Goal: Find specific page/section: Find specific page/section

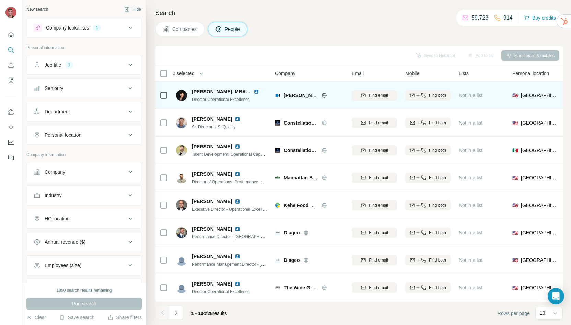
click at [258, 91] on img at bounding box center [256, 91] width 5 height 5
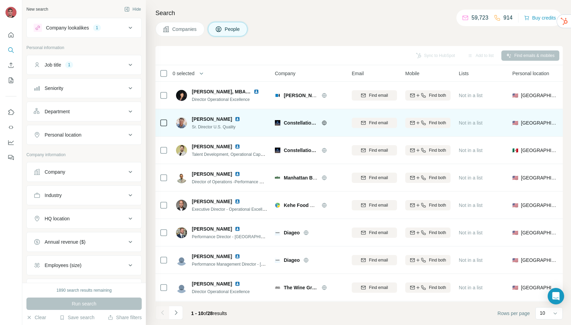
click at [235, 117] on img at bounding box center [237, 118] width 5 height 5
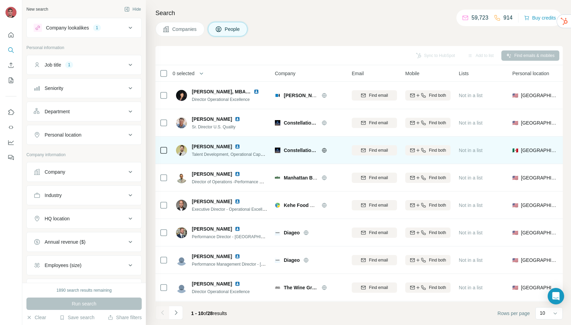
click at [240, 148] on img at bounding box center [237, 146] width 5 height 5
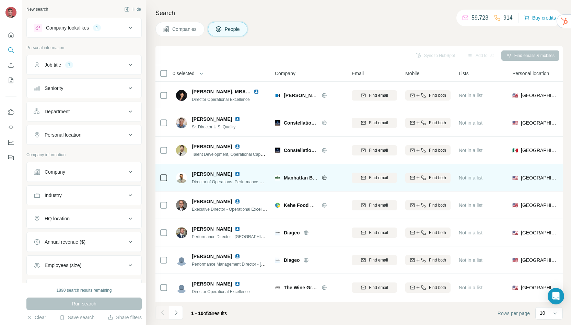
click at [235, 174] on img at bounding box center [237, 173] width 5 height 5
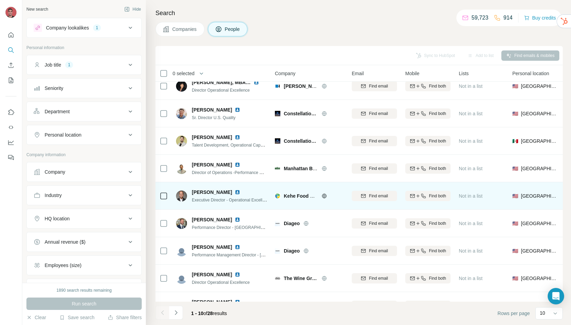
scroll to position [14, 0]
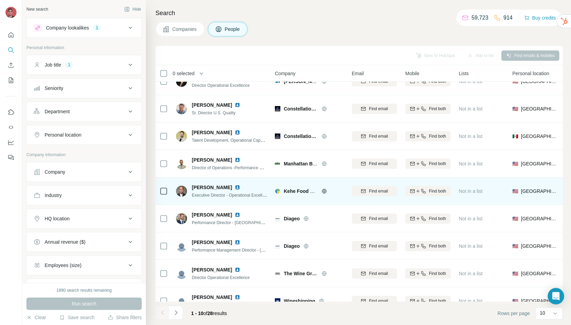
click at [235, 188] on img at bounding box center [237, 187] width 5 height 5
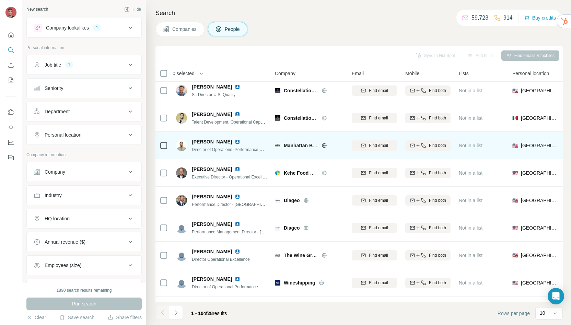
scroll to position [38, 0]
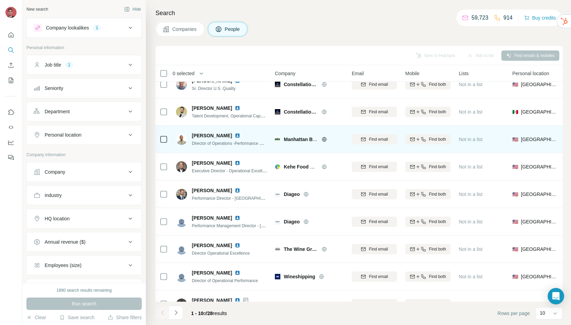
click at [235, 134] on img at bounding box center [237, 135] width 5 height 5
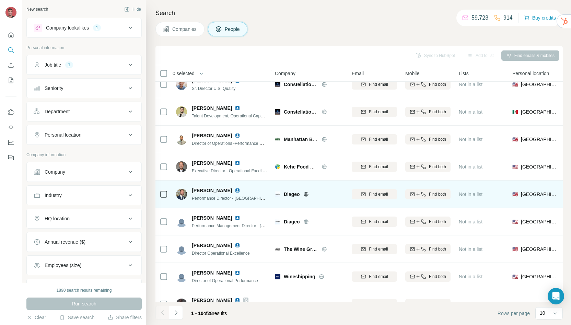
scroll to position [53, 0]
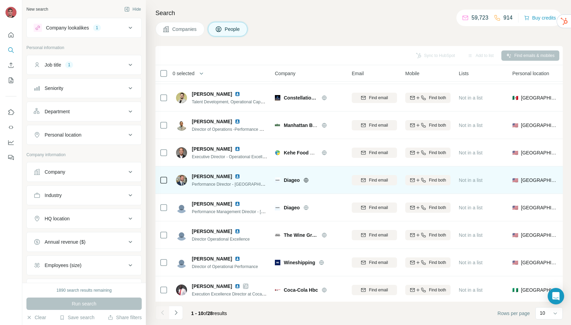
click at [238, 175] on img at bounding box center [237, 176] width 5 height 5
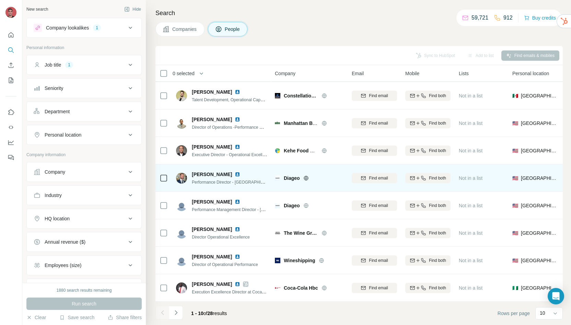
scroll to position [58, 0]
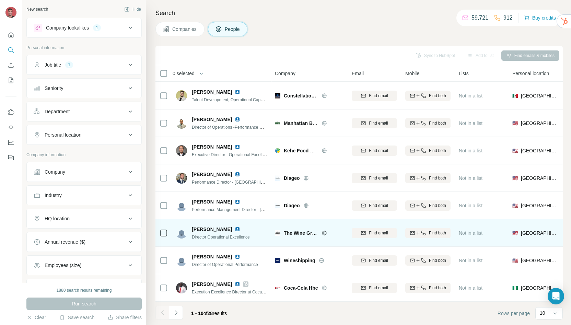
click at [235, 227] on img at bounding box center [237, 229] width 5 height 5
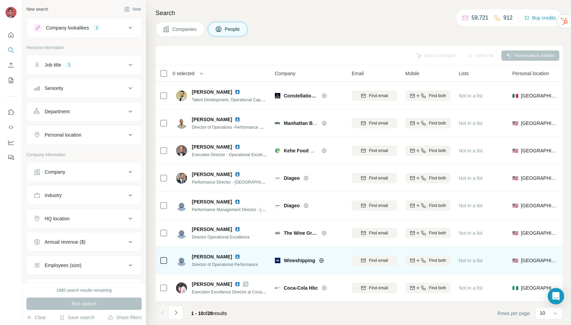
click at [235, 254] on img at bounding box center [237, 256] width 5 height 5
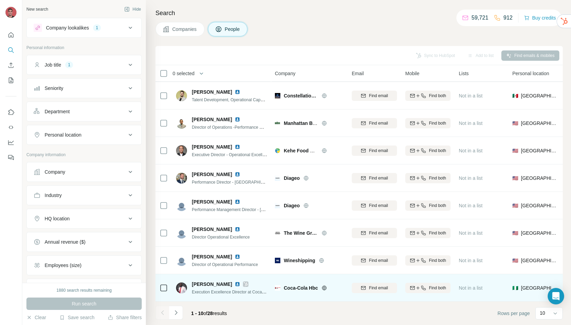
click at [235, 281] on img at bounding box center [237, 283] width 5 height 5
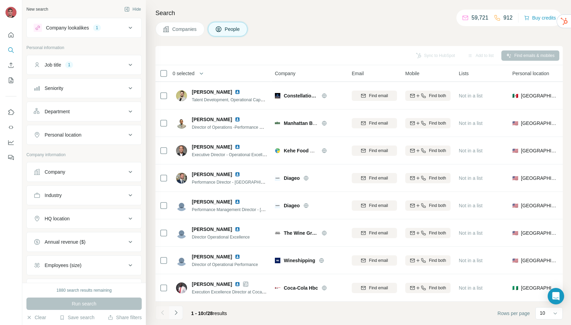
click at [171, 315] on button "Navigate to next page" at bounding box center [176, 313] width 14 height 14
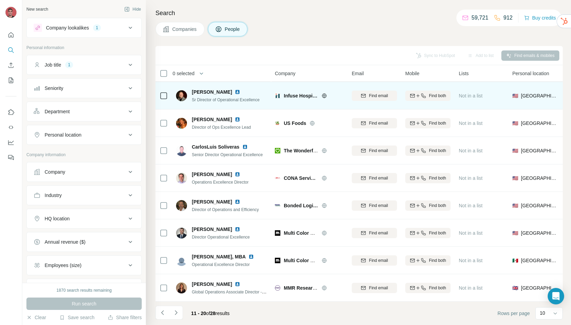
click at [235, 89] on img at bounding box center [237, 91] width 5 height 5
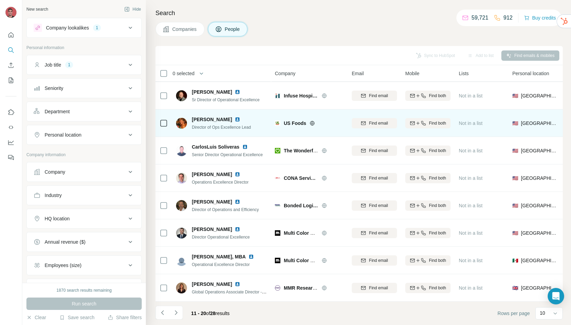
click at [235, 117] on img at bounding box center [237, 119] width 5 height 5
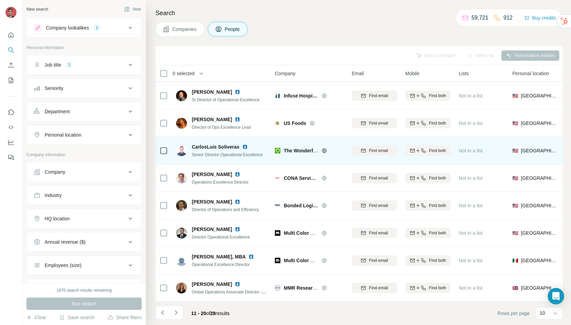
click at [245, 144] on img at bounding box center [244, 146] width 5 height 5
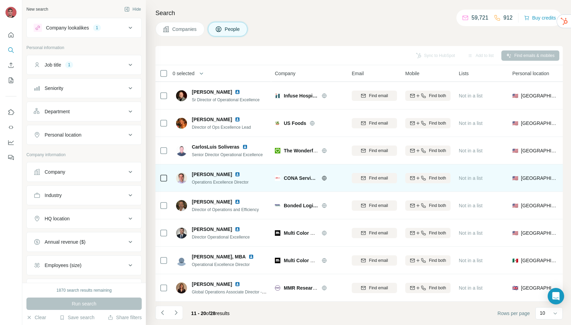
click at [235, 172] on img at bounding box center [237, 174] width 5 height 5
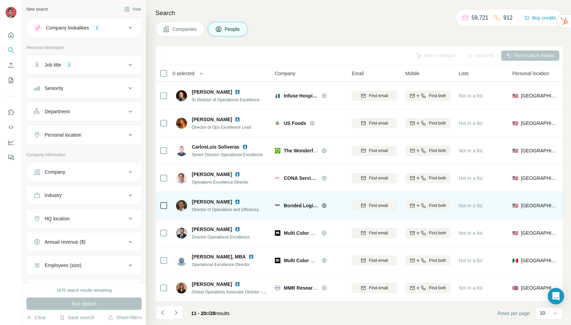
click at [235, 199] on img at bounding box center [237, 201] width 5 height 5
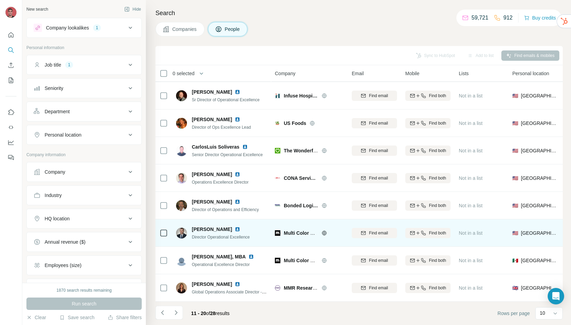
click at [235, 227] on img at bounding box center [237, 229] width 5 height 5
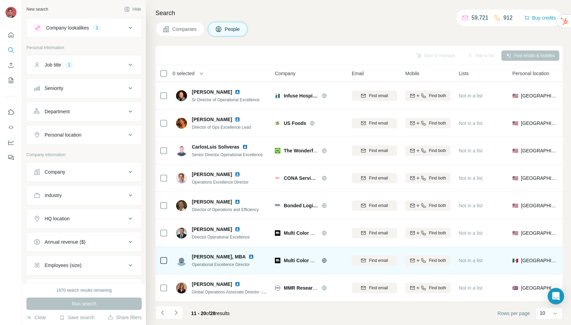
click at [254, 254] on img at bounding box center [251, 256] width 5 height 5
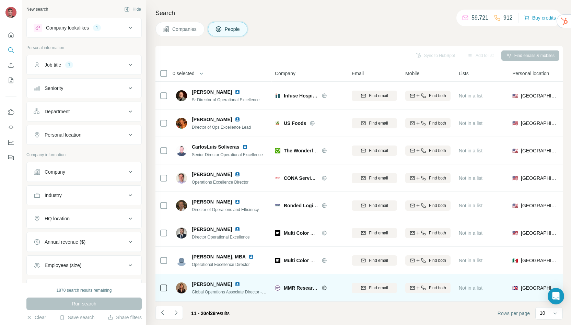
click at [235, 281] on img at bounding box center [237, 283] width 5 height 5
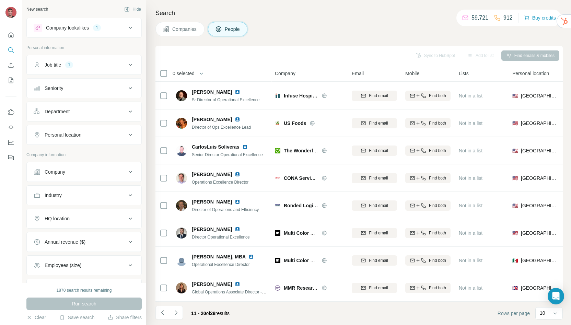
click at [182, 311] on button "Navigate to next page" at bounding box center [176, 313] width 14 height 14
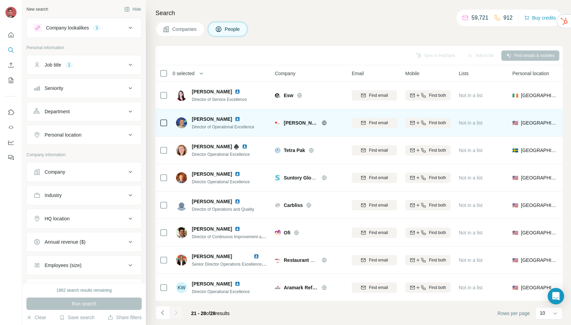
scroll to position [0, 0]
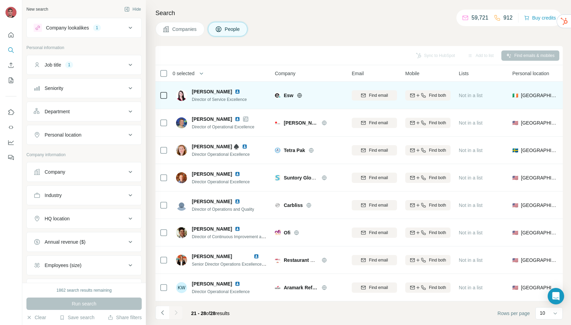
click at [235, 91] on img at bounding box center [237, 91] width 5 height 5
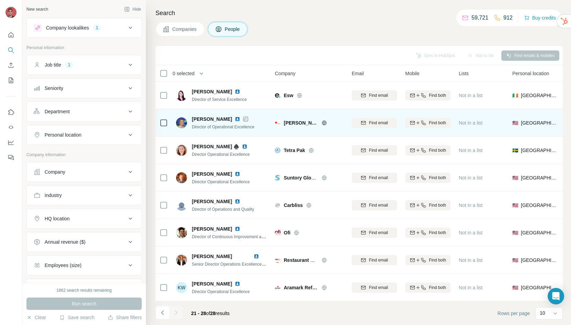
click at [235, 119] on img at bounding box center [237, 118] width 5 height 5
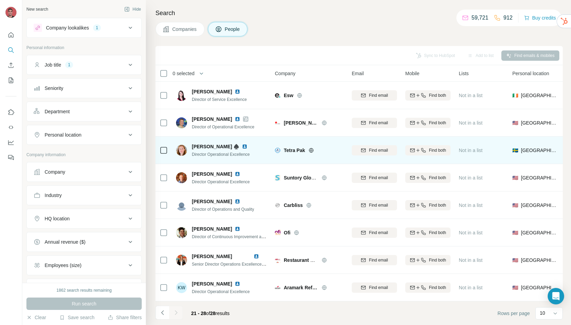
click at [244, 148] on img at bounding box center [244, 146] width 5 height 5
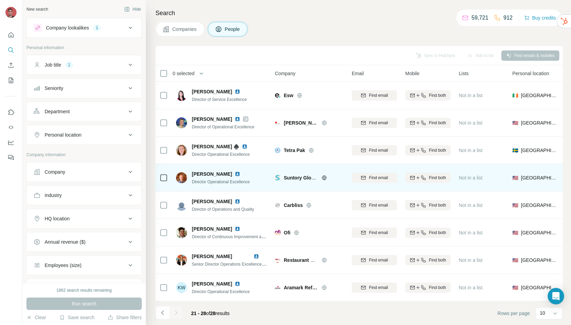
click at [236, 174] on img at bounding box center [237, 173] width 5 height 5
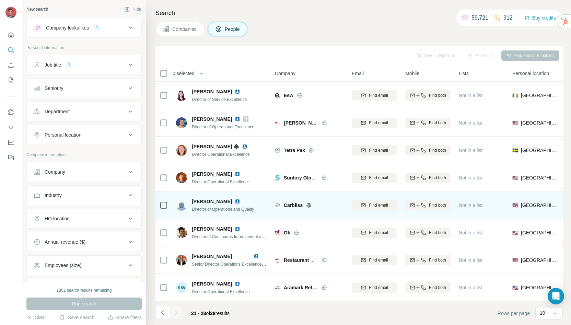
scroll to position [3, 0]
click at [235, 199] on img at bounding box center [237, 201] width 5 height 5
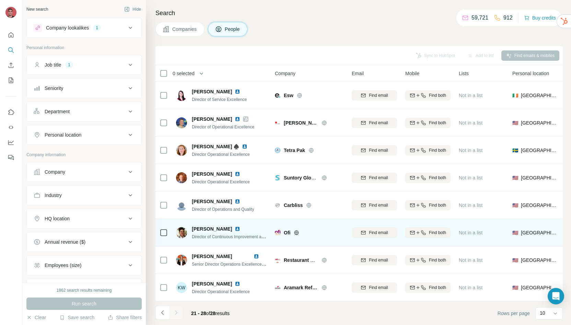
click at [240, 226] on img at bounding box center [237, 228] width 5 height 5
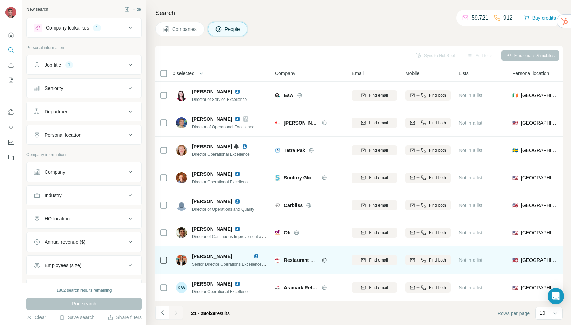
click at [256, 254] on img at bounding box center [256, 256] width 5 height 5
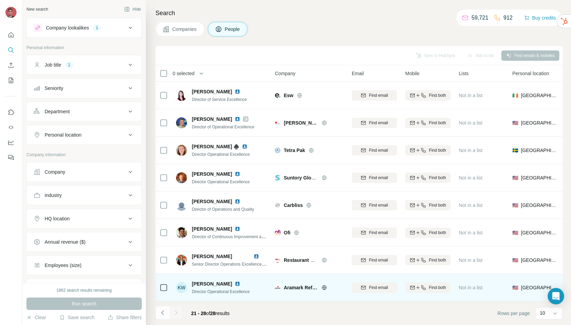
click at [235, 281] on img at bounding box center [237, 283] width 5 height 5
